Goal: Information Seeking & Learning: Learn about a topic

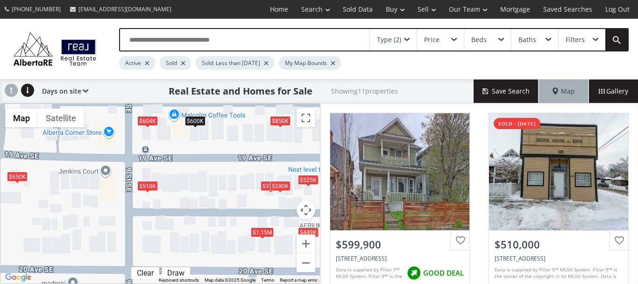
click at [143, 122] on div "$604K" at bounding box center [147, 121] width 21 height 10
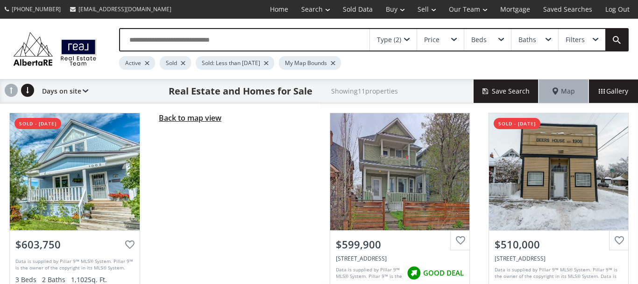
click at [181, 118] on span "Back to map view" at bounding box center [190, 118] width 63 height 10
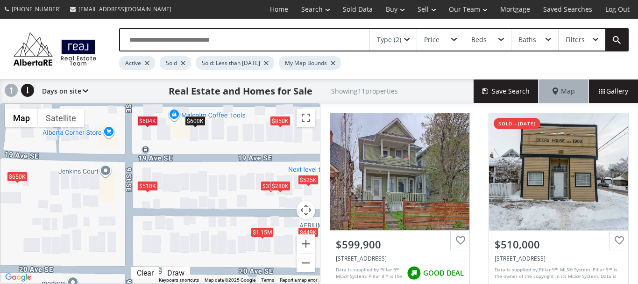
click at [193, 123] on div "$600K" at bounding box center [195, 121] width 21 height 10
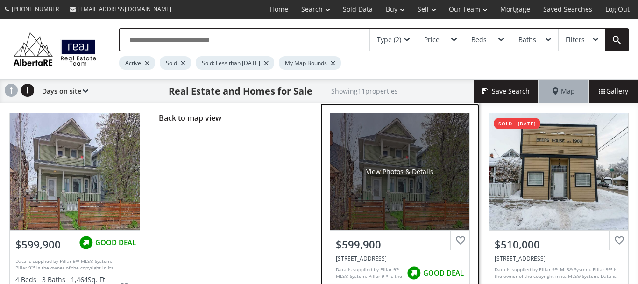
click at [427, 272] on span "GOOD DEAL" at bounding box center [443, 273] width 41 height 10
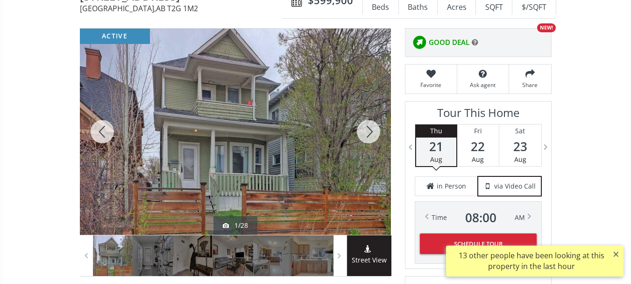
scroll to position [93, 0]
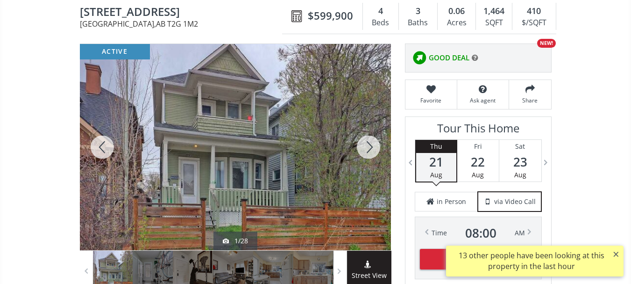
click at [474, 56] on icon at bounding box center [475, 57] width 7 height 7
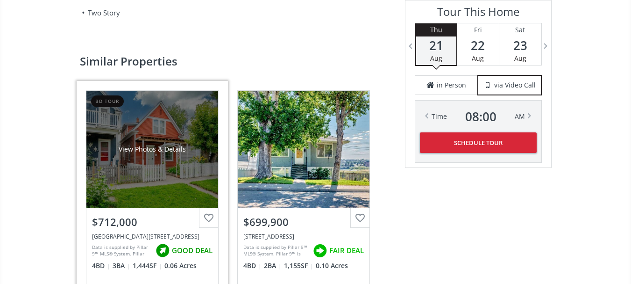
scroll to position [1262, 0]
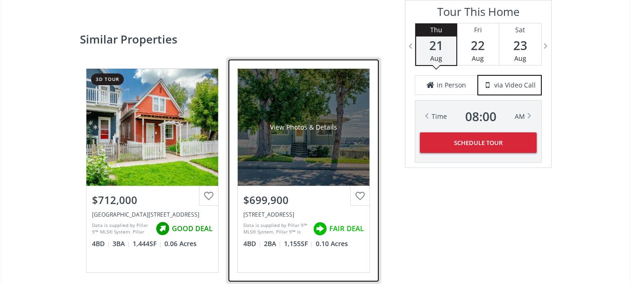
click at [297, 149] on div "View Photos & Details" at bounding box center [304, 127] width 132 height 117
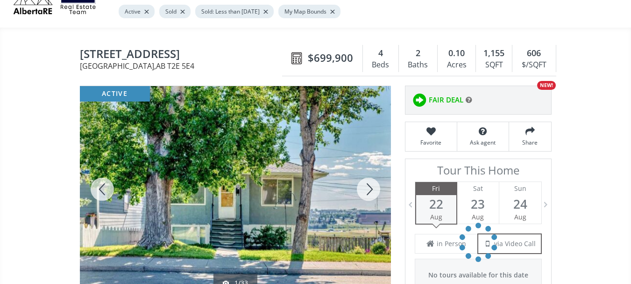
scroll to position [93, 0]
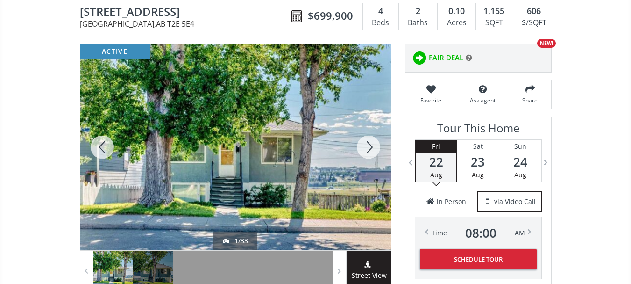
click at [370, 149] on div at bounding box center [368, 147] width 45 height 206
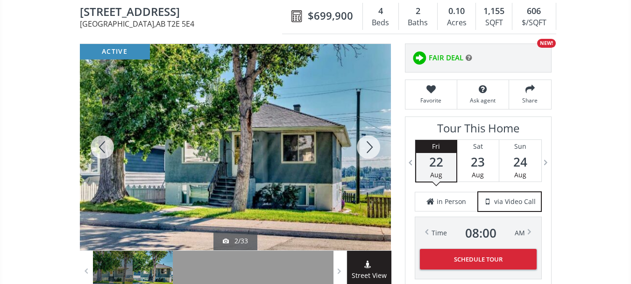
click at [370, 149] on div at bounding box center [368, 147] width 45 height 206
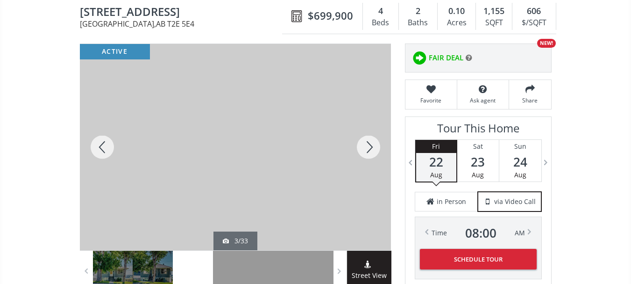
click at [370, 149] on div at bounding box center [368, 147] width 45 height 206
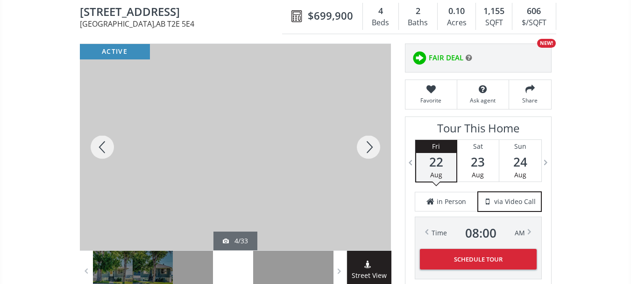
click at [370, 149] on div at bounding box center [368, 147] width 45 height 206
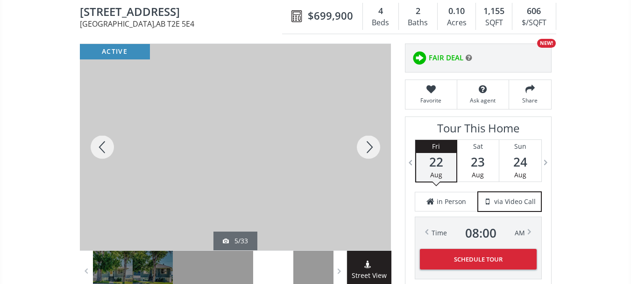
click at [370, 149] on div at bounding box center [368, 147] width 45 height 206
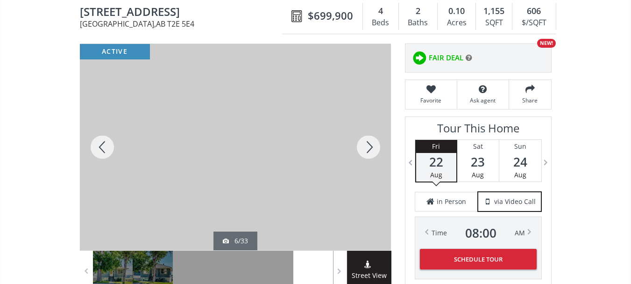
click at [370, 149] on div at bounding box center [368, 147] width 45 height 206
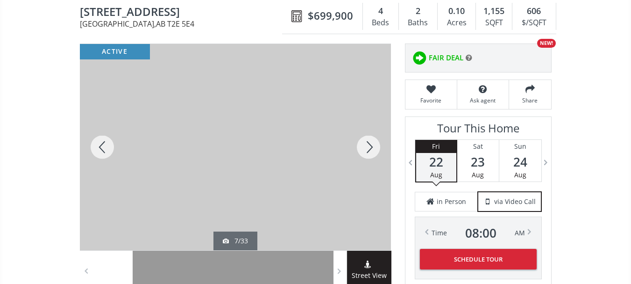
click at [370, 149] on div at bounding box center [368, 147] width 45 height 206
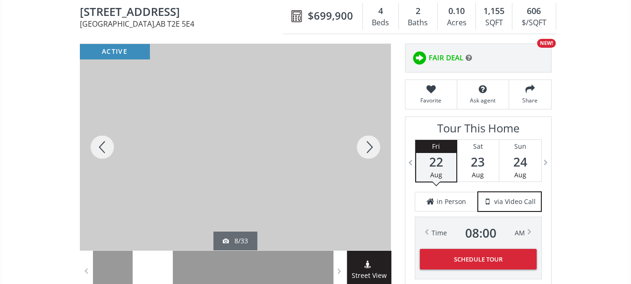
click at [370, 149] on div at bounding box center [368, 147] width 45 height 206
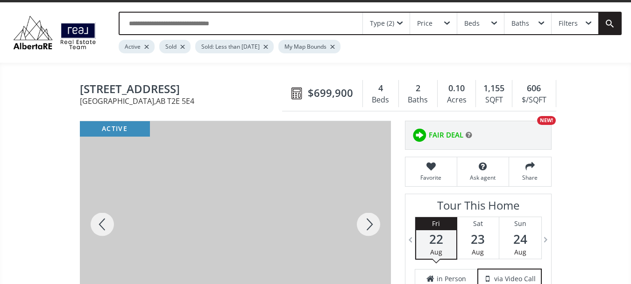
scroll to position [0, 0]
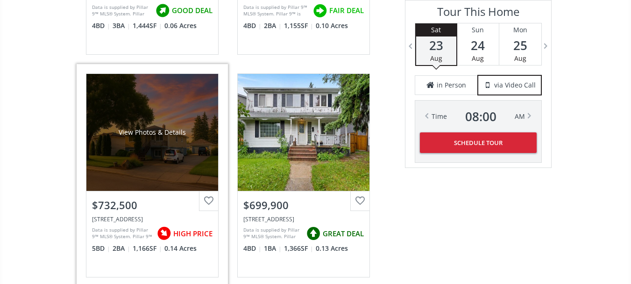
scroll to position [1496, 0]
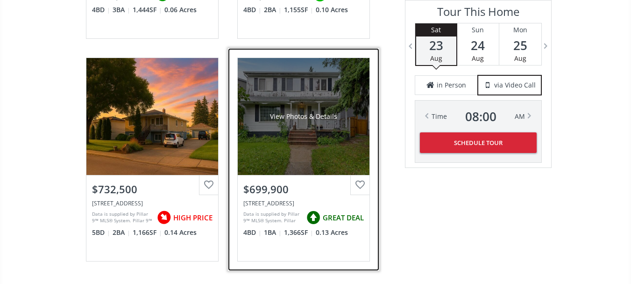
click at [294, 135] on div "View Photos & Details" at bounding box center [304, 116] width 132 height 117
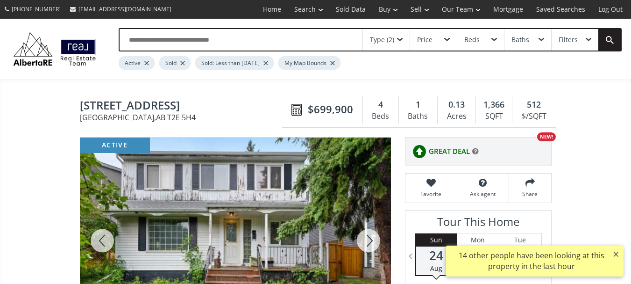
click at [371, 242] on div at bounding box center [368, 240] width 45 height 206
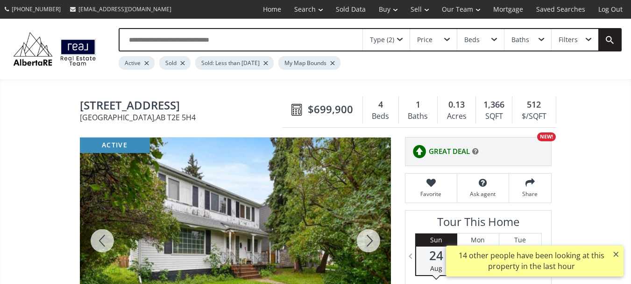
click at [371, 242] on div at bounding box center [368, 240] width 45 height 206
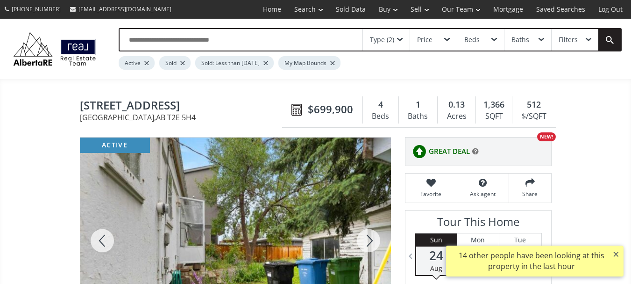
click at [371, 242] on div at bounding box center [368, 240] width 45 height 206
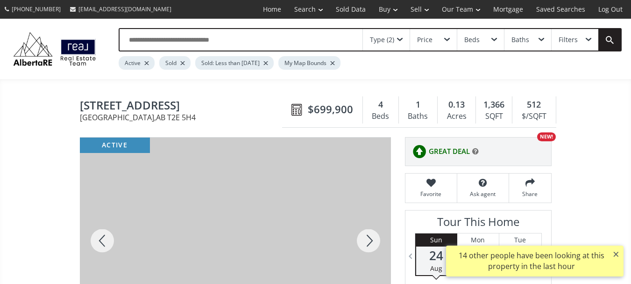
click at [371, 242] on div at bounding box center [368, 240] width 45 height 206
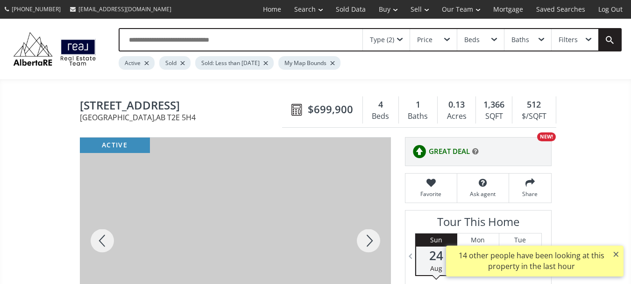
click at [371, 242] on div at bounding box center [368, 240] width 45 height 206
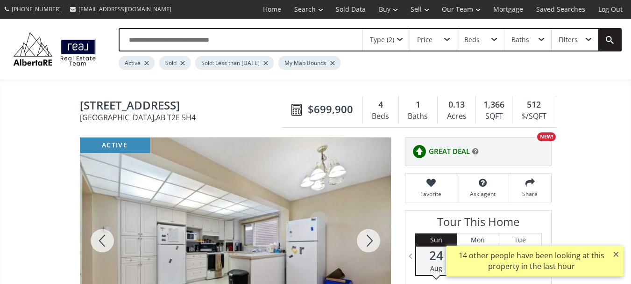
click at [371, 242] on div at bounding box center [368, 240] width 45 height 206
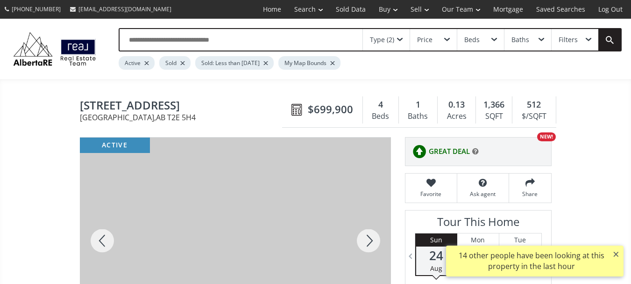
click at [371, 242] on div at bounding box center [368, 240] width 45 height 206
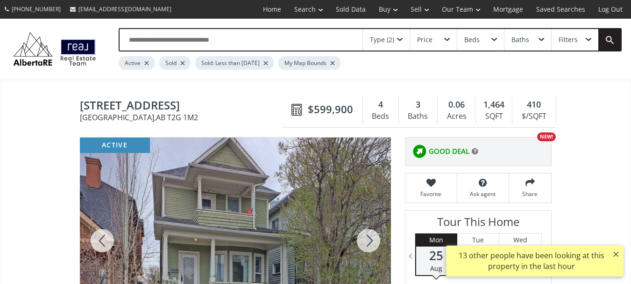
scroll to position [47, 0]
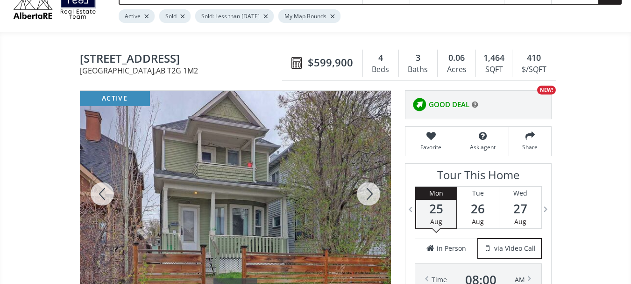
click at [102, 193] on div at bounding box center [102, 194] width 45 height 206
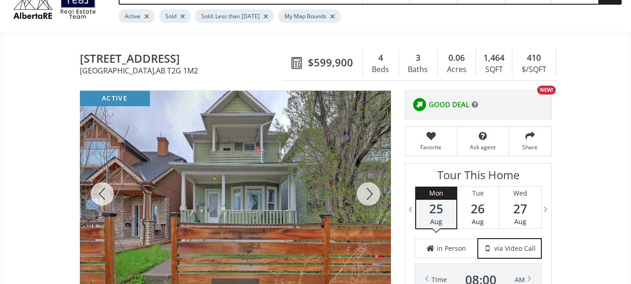
click at [102, 193] on div at bounding box center [102, 194] width 45 height 206
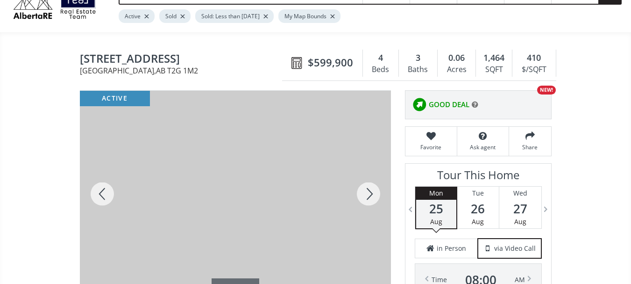
click at [102, 193] on div at bounding box center [102, 194] width 45 height 206
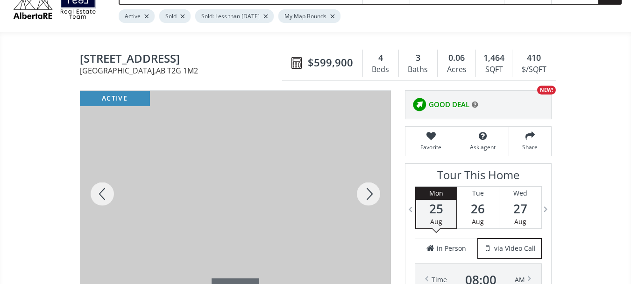
click at [373, 194] on div at bounding box center [368, 194] width 45 height 206
click at [100, 195] on div at bounding box center [102, 194] width 45 height 206
click at [104, 194] on div at bounding box center [102, 194] width 45 height 206
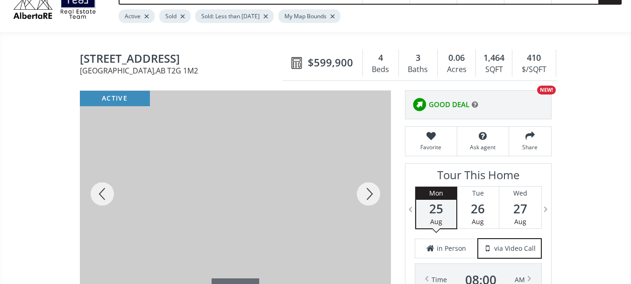
click at [104, 194] on div at bounding box center [102, 194] width 45 height 206
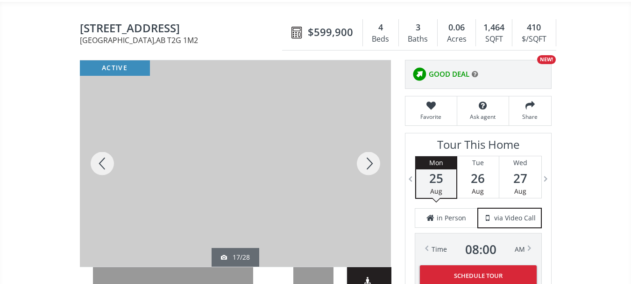
scroll to position [93, 0]
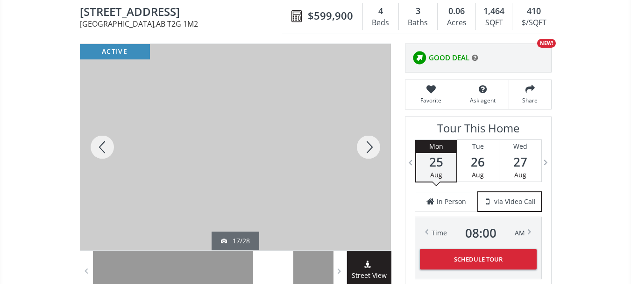
click at [104, 143] on div at bounding box center [102, 147] width 45 height 206
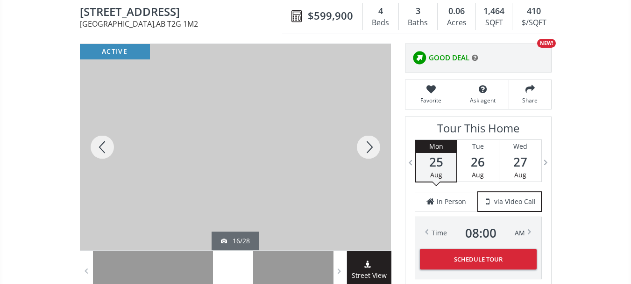
click at [104, 143] on div at bounding box center [102, 147] width 45 height 206
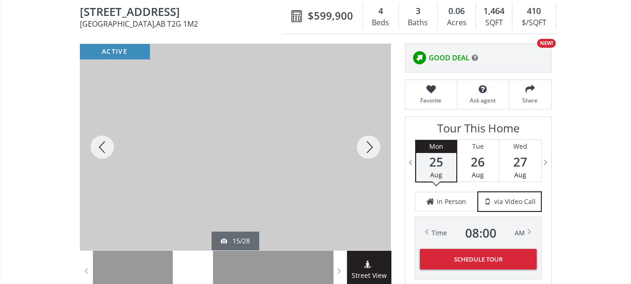
click at [104, 143] on div at bounding box center [102, 147] width 45 height 206
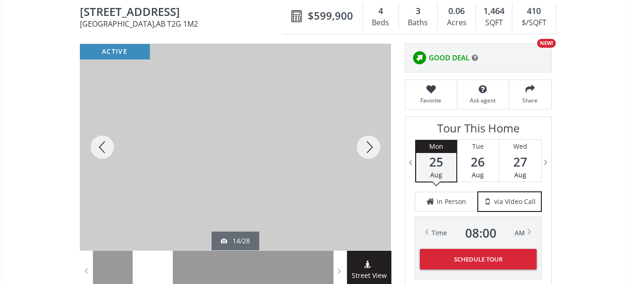
click at [104, 143] on div at bounding box center [102, 147] width 45 height 206
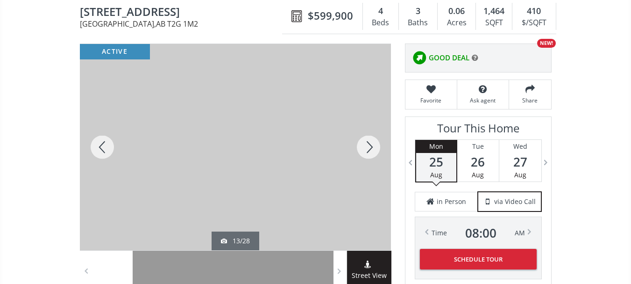
click at [104, 143] on div at bounding box center [102, 147] width 45 height 206
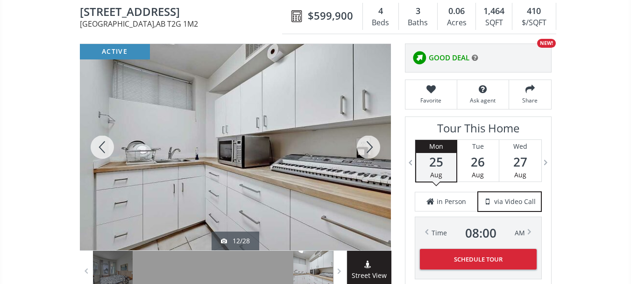
click at [104, 143] on div at bounding box center [102, 147] width 45 height 206
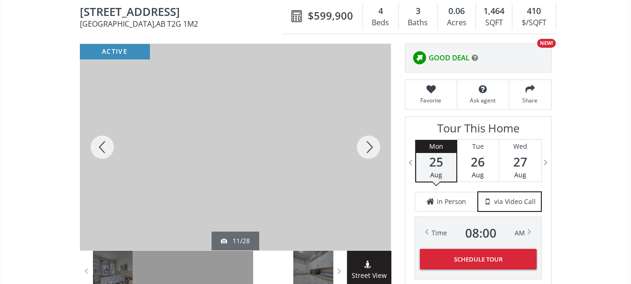
click at [104, 143] on div at bounding box center [102, 147] width 45 height 206
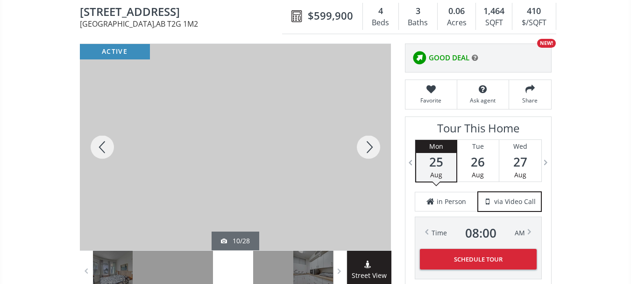
click at [104, 148] on div at bounding box center [102, 147] width 45 height 206
